Goal: Task Accomplishment & Management: Complete application form

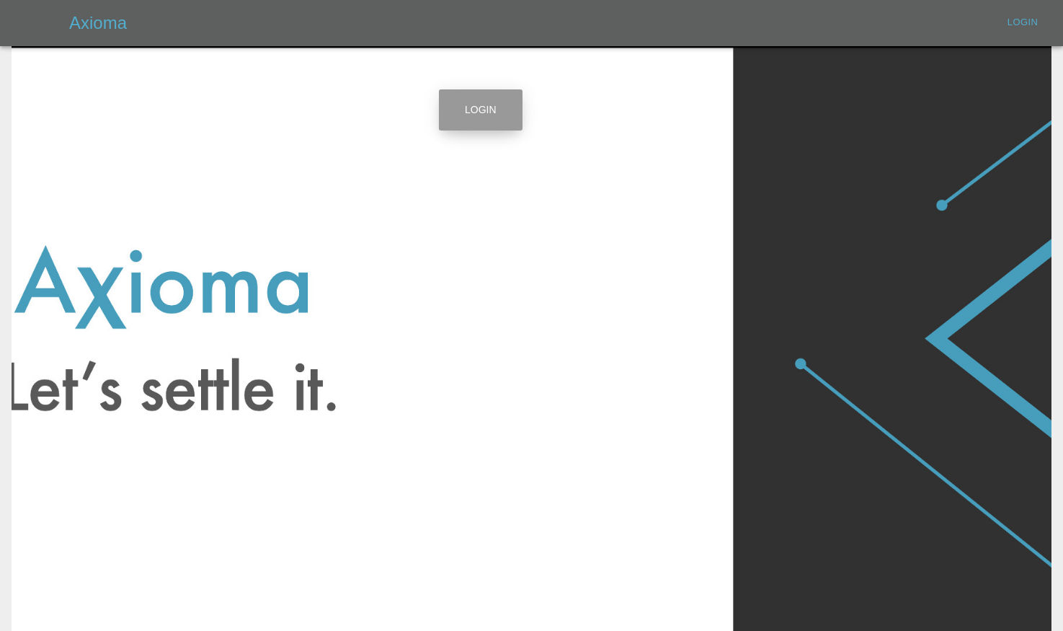
click at [490, 105] on link "Login" at bounding box center [481, 109] width 84 height 41
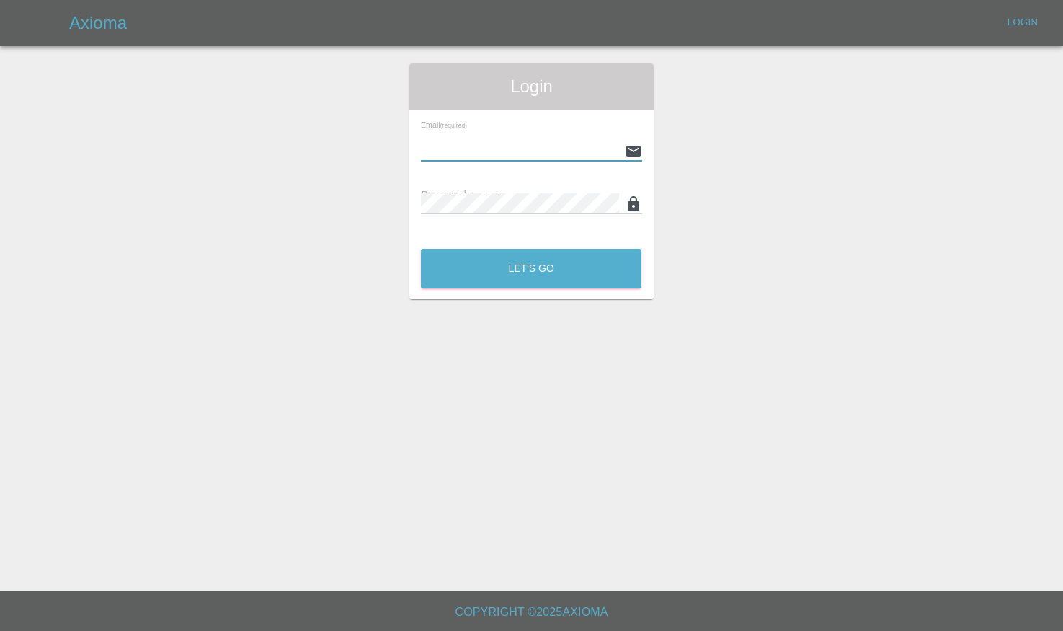
click at [462, 156] on input "text" at bounding box center [520, 151] width 198 height 21
type input "[PERSON_NAME][EMAIL_ADDRESS][DOMAIN_NAME]"
click at [421, 249] on button "Let's Go" at bounding box center [531, 269] width 221 height 40
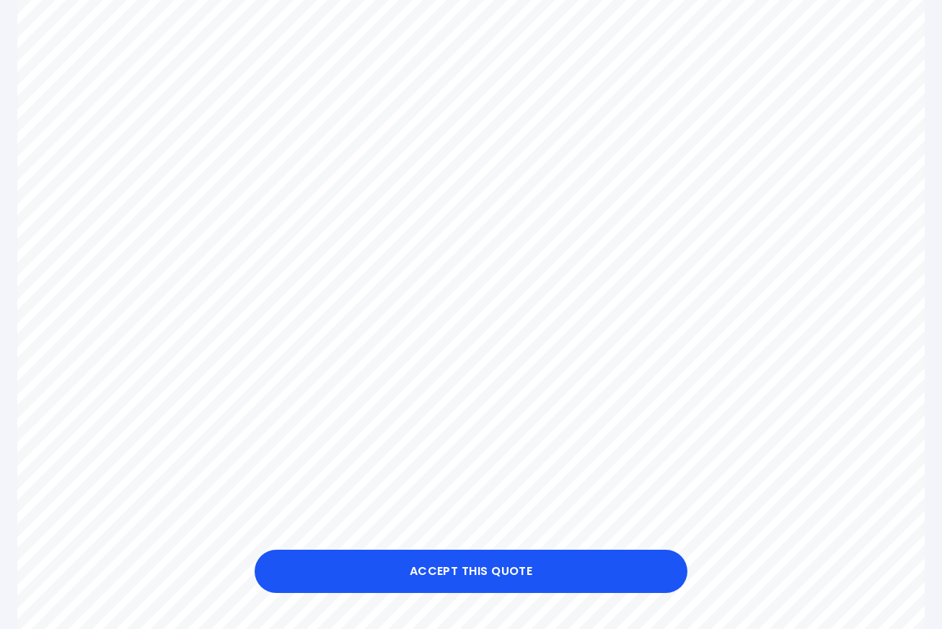
scroll to position [670, 0]
